Goal: Communication & Community: Answer question/provide support

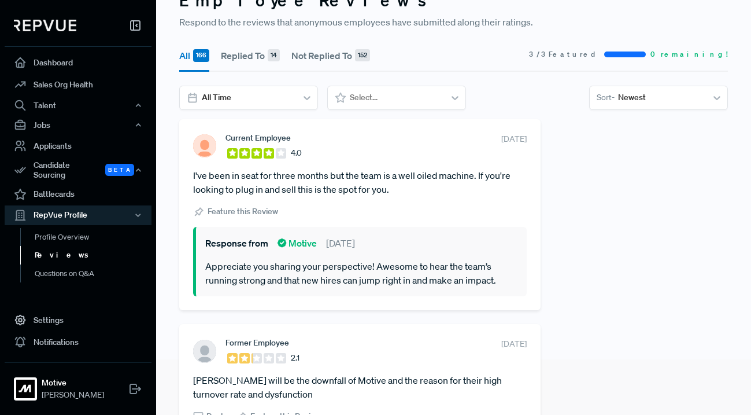
scroll to position [50, 0]
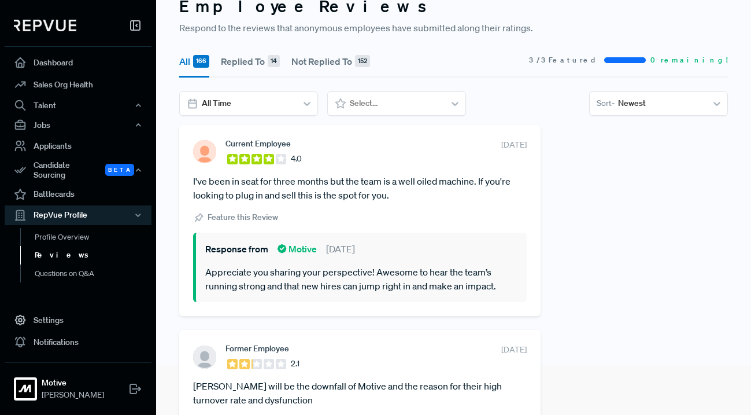
click at [348, 260] on section "Response from Motive [DATE] Appreciate you sharing your perspective! Awesome to…" at bounding box center [360, 266] width 334 height 69
click at [445, 203] on section "Current Employee 4.0 [DATE] I've been in seat for three months but the team is …" at bounding box center [360, 220] width 334 height 163
click at [78, 267] on link "Questions on Q&A" at bounding box center [93, 273] width 147 height 19
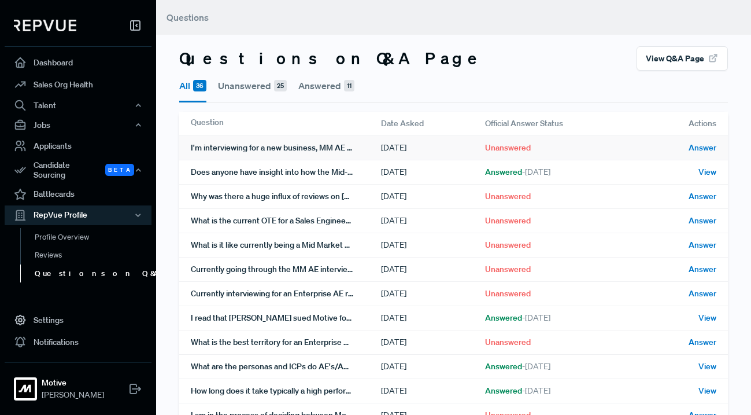
click at [346, 149] on div "I'm interviewing for a new business, MM AE role at Motive - anyone has any tips…" at bounding box center [286, 148] width 190 height 24
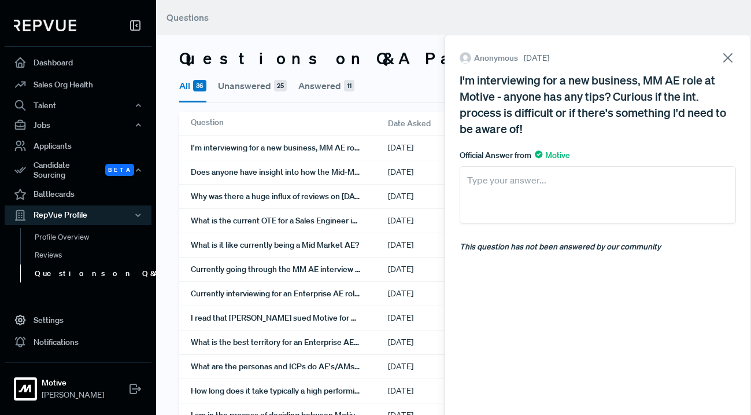
click at [494, 202] on textarea at bounding box center [598, 195] width 276 height 58
paste textarea "Our interview process is designed to give Account Executives the opportunity to…"
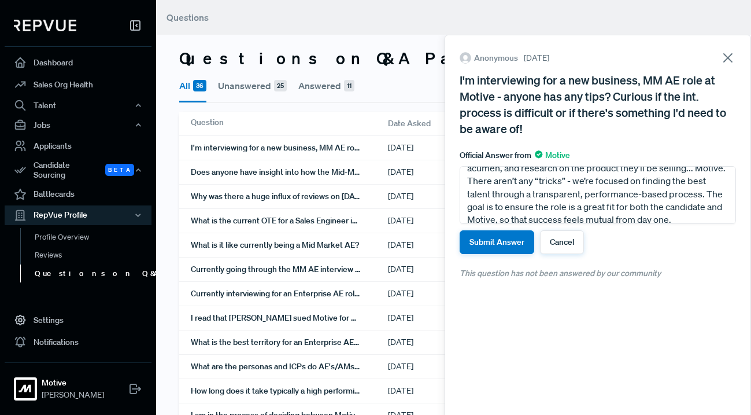
scroll to position [47, 0]
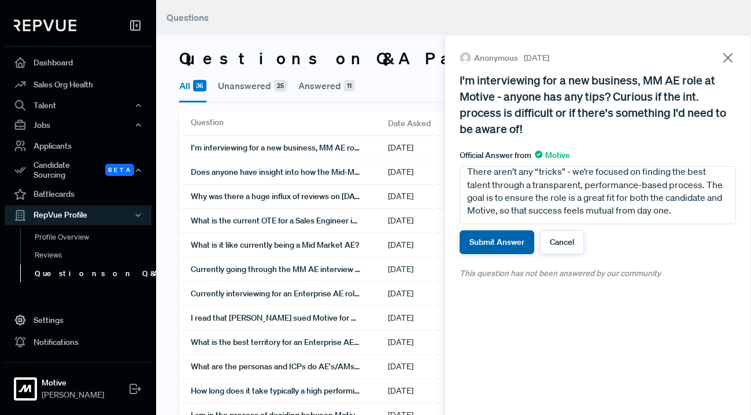
type textarea "Our interview process is designed to give Account Executives the opportunity to…"
click at [488, 246] on button "Submit Answer" at bounding box center [497, 242] width 75 height 24
click at [489, 243] on button "Submit Answer" at bounding box center [497, 242] width 75 height 24
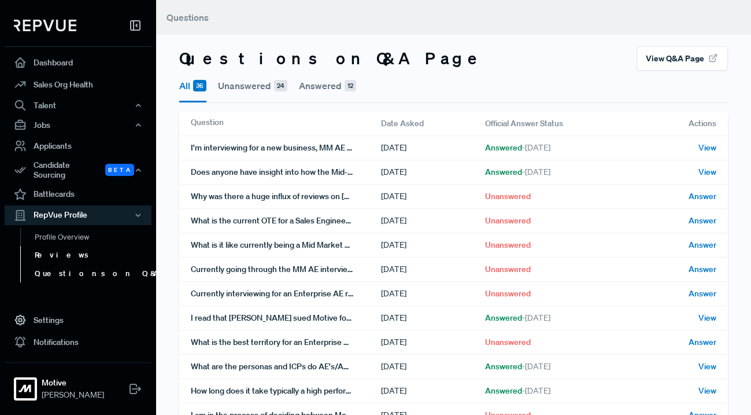
click at [90, 247] on link "Reviews" at bounding box center [93, 255] width 147 height 19
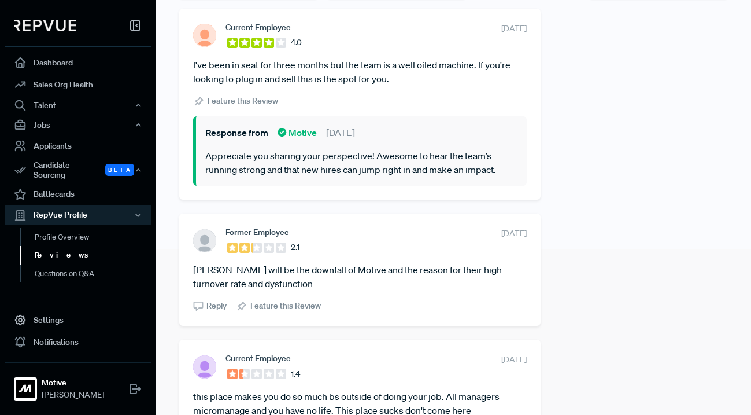
scroll to position [168, 0]
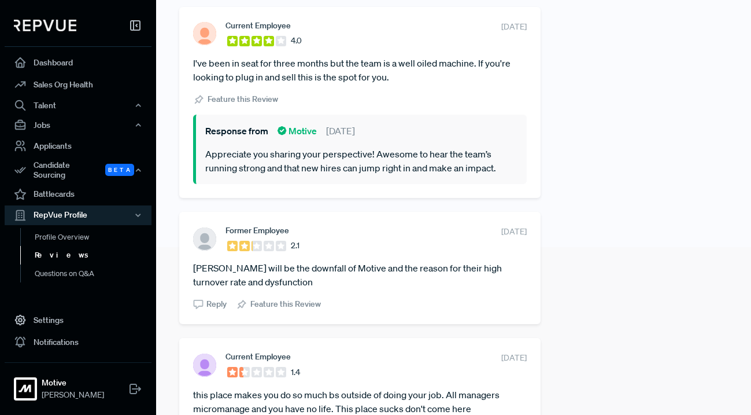
click at [352, 257] on section "Former Employee 2.1 [DATE] [PERSON_NAME] will be the downfall of Motive and the…" at bounding box center [360, 268] width 334 height 84
click at [350, 273] on article "[PERSON_NAME] will be the downfall of Motive and the reason for their high turn…" at bounding box center [360, 275] width 334 height 28
click at [337, 257] on section "Former Employee 2.1 [DATE] [PERSON_NAME] will be the downfall of Motive and the…" at bounding box center [360, 268] width 334 height 84
click at [211, 304] on span "Reply" at bounding box center [216, 304] width 20 height 12
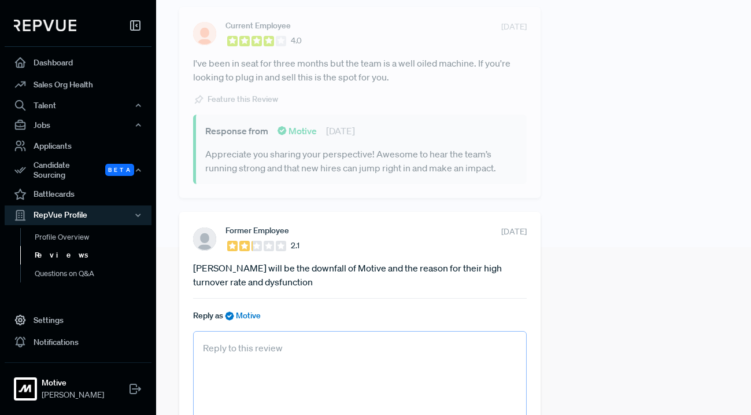
click at [244, 368] on textarea at bounding box center [360, 391] width 334 height 120
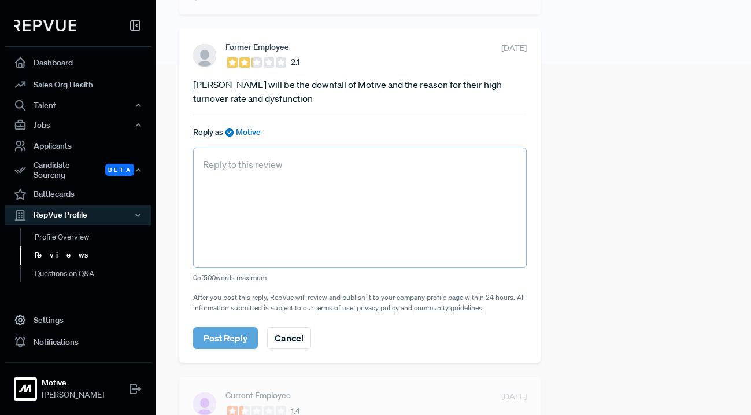
scroll to position [355, 0]
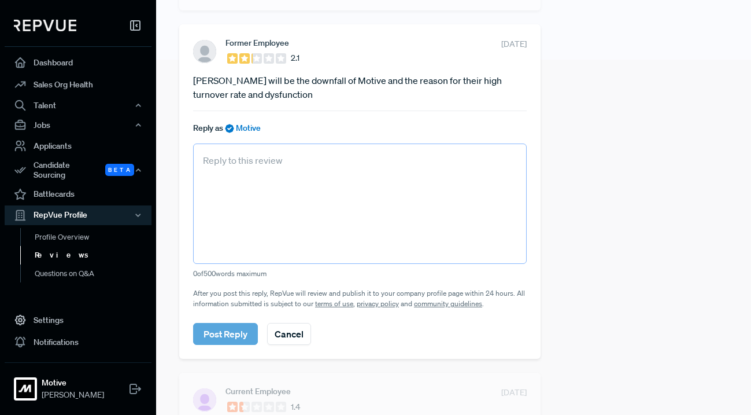
paste textarea "Check the scoreboard, [PERSON_NAME] is driving amazing results. Yes, his expect…"
type textarea "Check the scoreboard, [PERSON_NAME] is driving amazing results. Yes, his expect…"
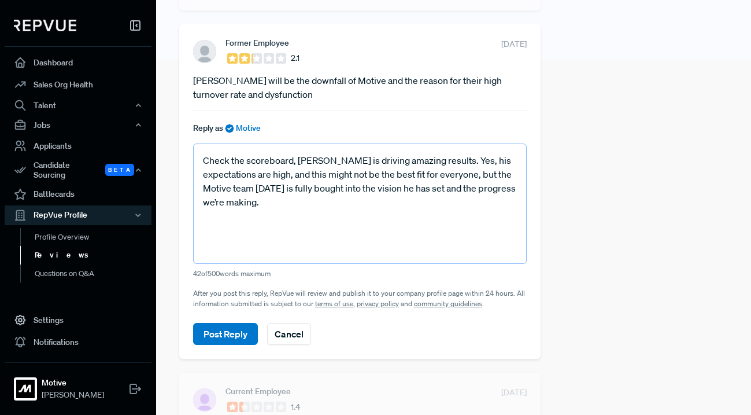
drag, startPoint x: 280, startPoint y: 206, endPoint x: 184, endPoint y: 130, distance: 122.7
click at [184, 130] on div "Former Employee 2.1 [DATE] [PERSON_NAME] will be the downfall of Motive and the…" at bounding box center [359, 191] width 361 height 334
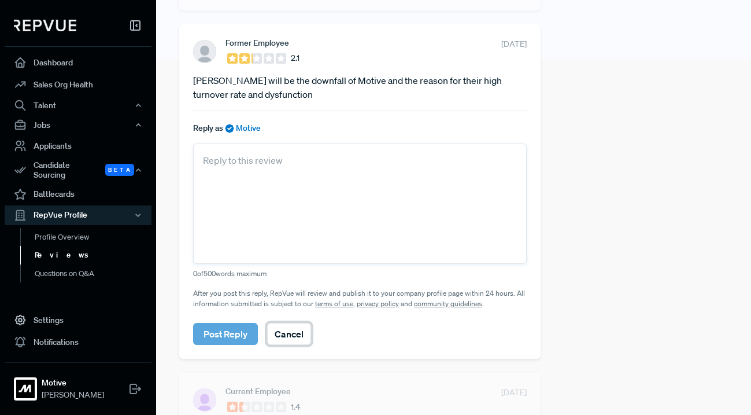
click at [299, 340] on button "Cancel" at bounding box center [289, 334] width 44 height 22
